Goal: Download file/media: Download file/media

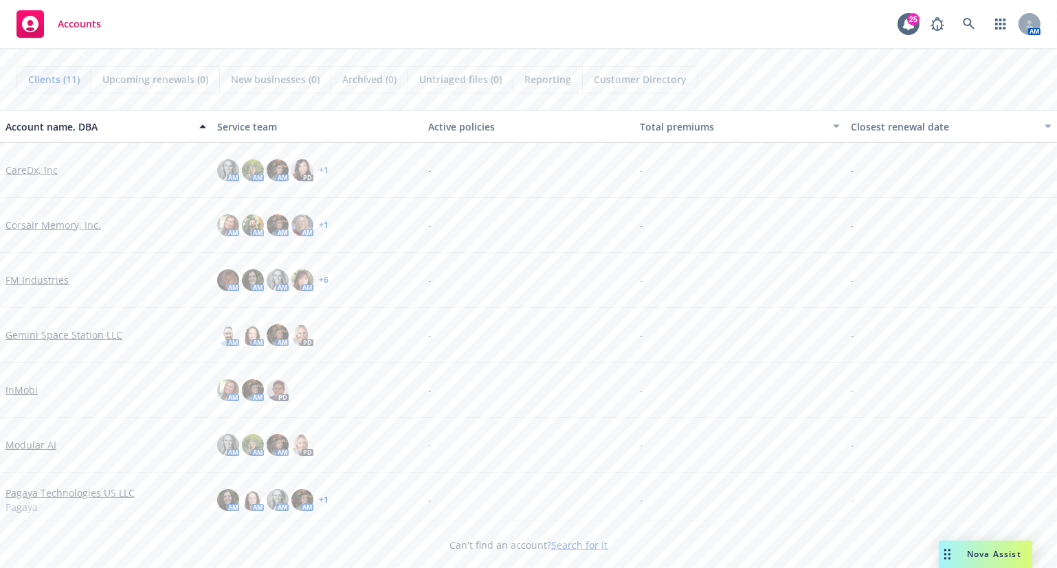
click at [27, 391] on link "InMobi" at bounding box center [21, 390] width 32 height 14
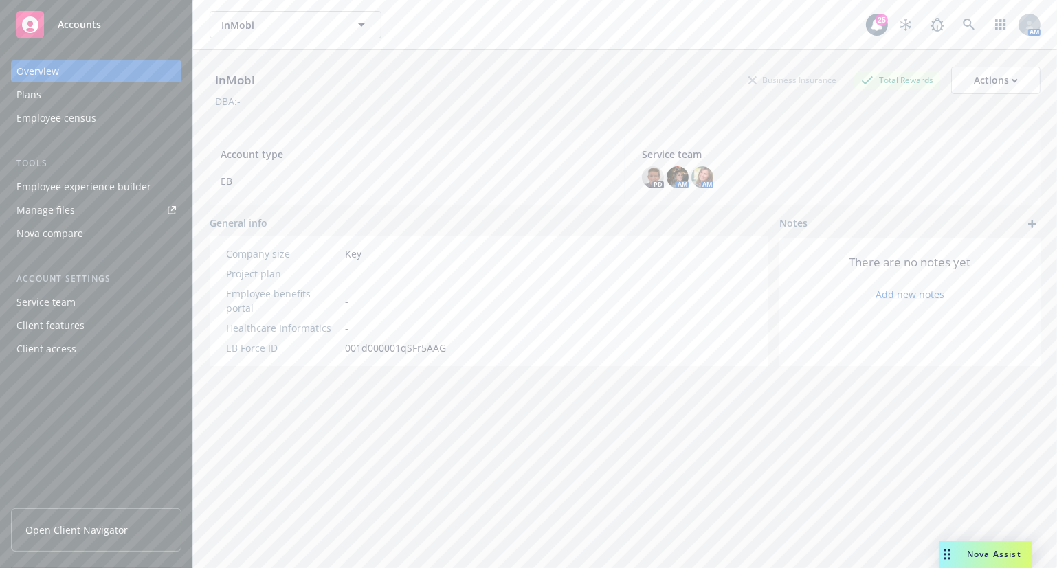
click at [109, 521] on link "Open Client Navigator" at bounding box center [96, 530] width 170 height 43
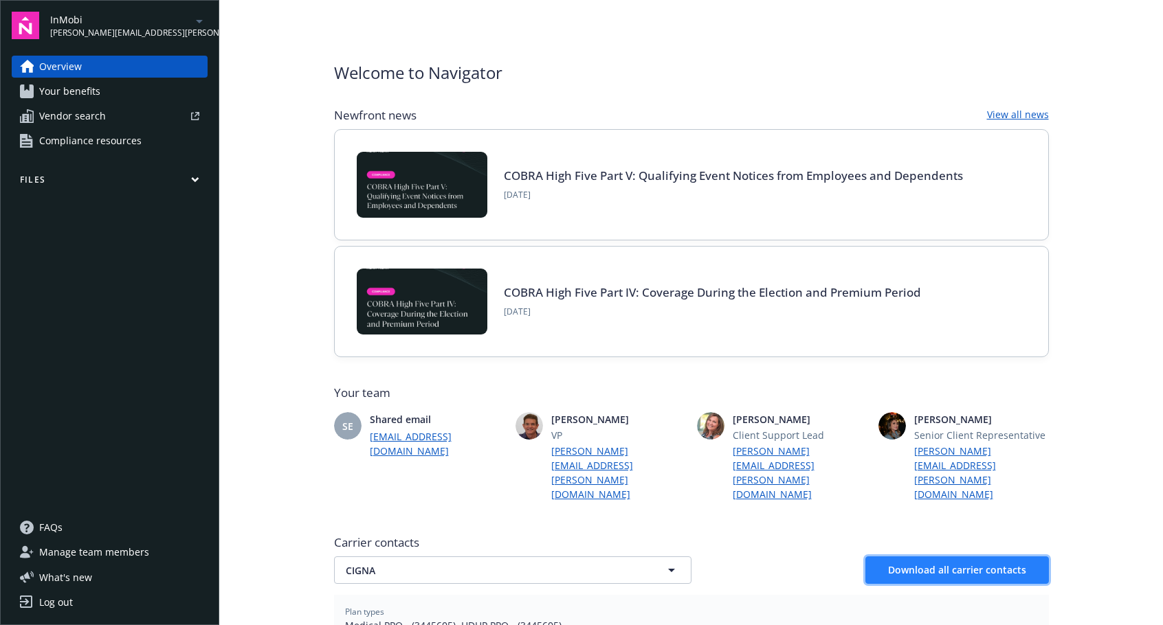
click at [1001, 564] on span "Download all carrier contacts" at bounding box center [957, 570] width 138 height 13
